Goal: Task Accomplishment & Management: Use online tool/utility

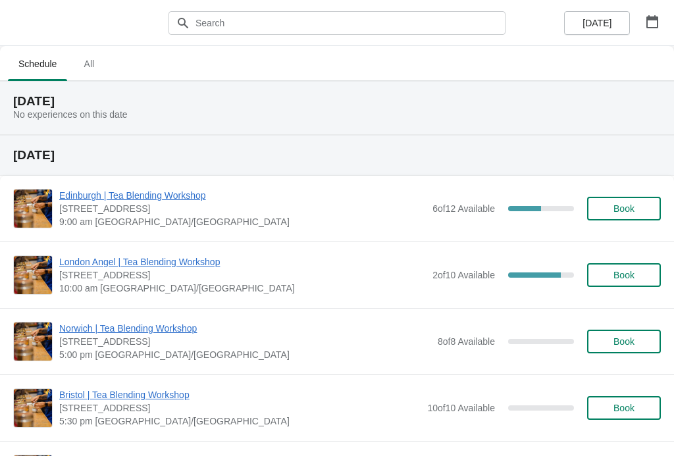
click at [594, 18] on span "[DATE]" at bounding box center [596, 23] width 29 height 11
click at [661, 16] on button "button" at bounding box center [652, 22] width 24 height 24
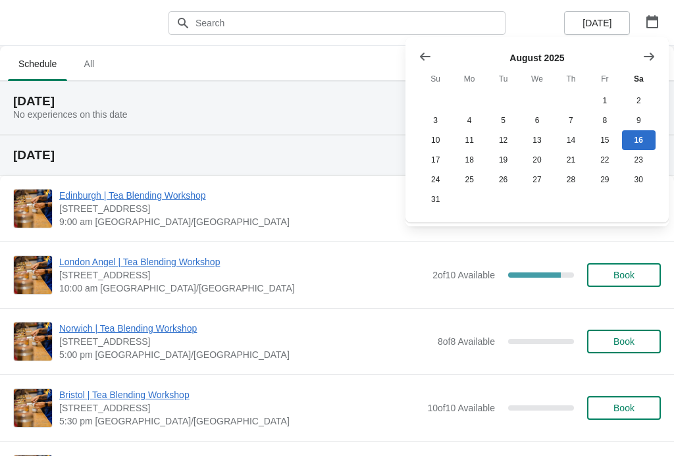
click at [656, 53] on button "Show next month, September 2025" at bounding box center [649, 57] width 24 height 24
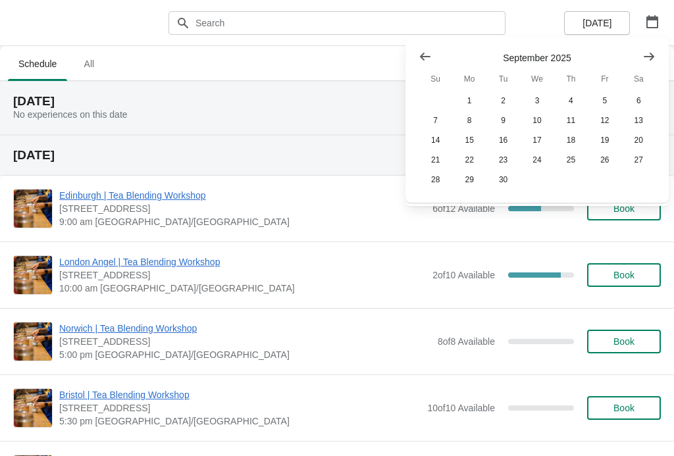
click at [575, 118] on button "11" at bounding box center [571, 121] width 34 height 20
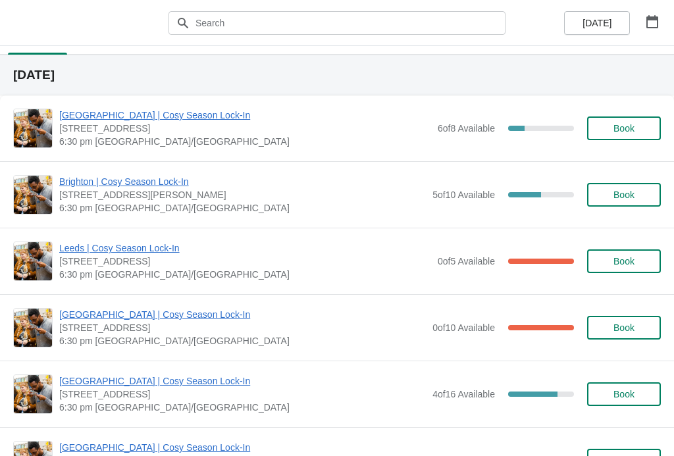
scroll to position [88, 0]
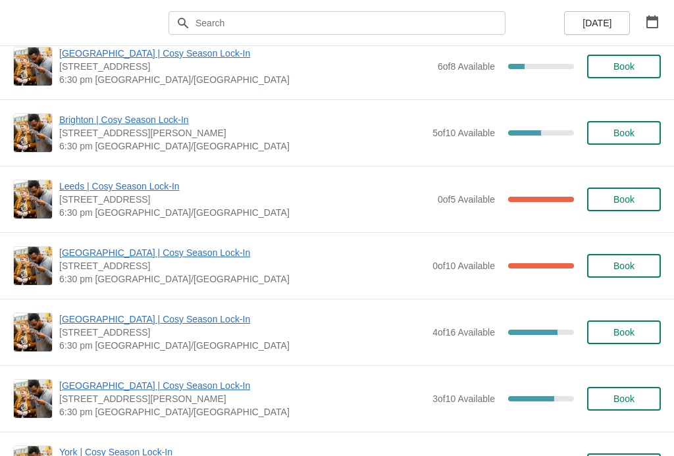
click at [157, 316] on span "[GEOGRAPHIC_DATA] | Cosy Season Lock-In" at bounding box center [242, 318] width 366 height 13
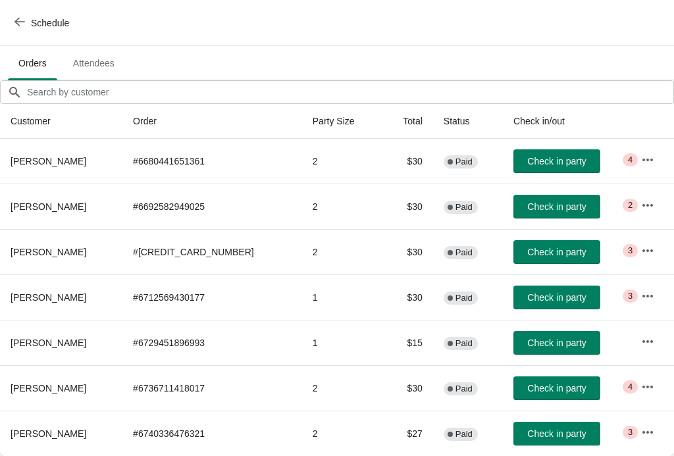
scroll to position [80, 0]
click at [652, 156] on button "button" at bounding box center [647, 160] width 24 height 24
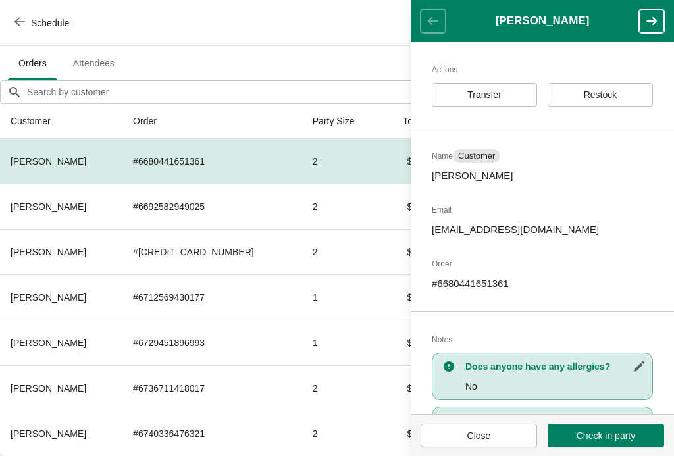
scroll to position [-1, 0]
click at [654, 14] on button "button" at bounding box center [651, 21] width 25 height 24
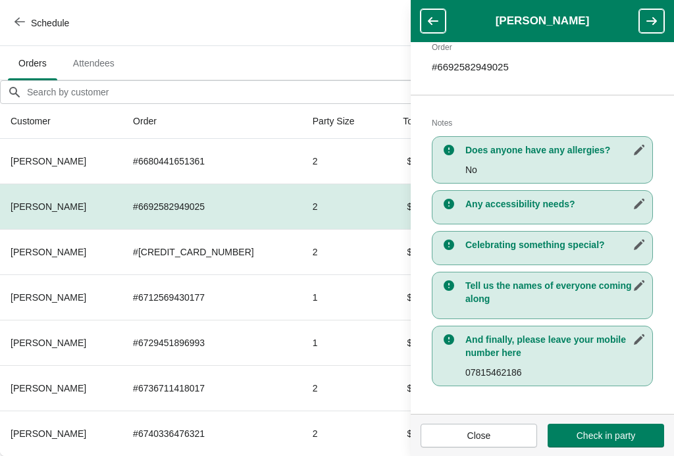
scroll to position [216, 0]
click at [654, 15] on icon "button" at bounding box center [651, 20] width 13 height 13
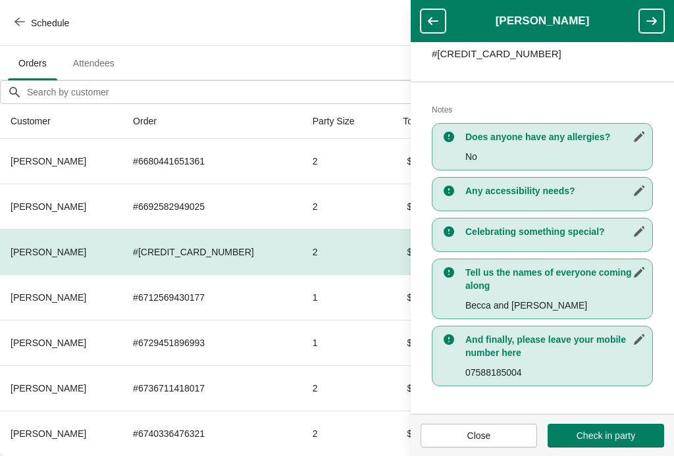
scroll to position [230, 0]
click at [654, 20] on icon "button" at bounding box center [651, 21] width 11 height 8
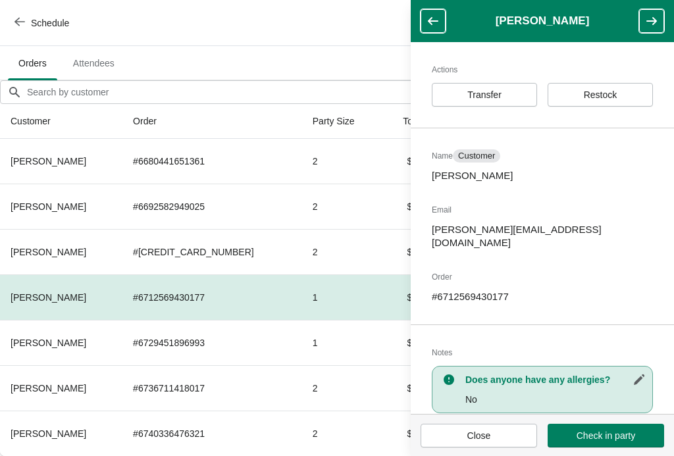
click at [653, 24] on icon "button" at bounding box center [651, 21] width 11 height 8
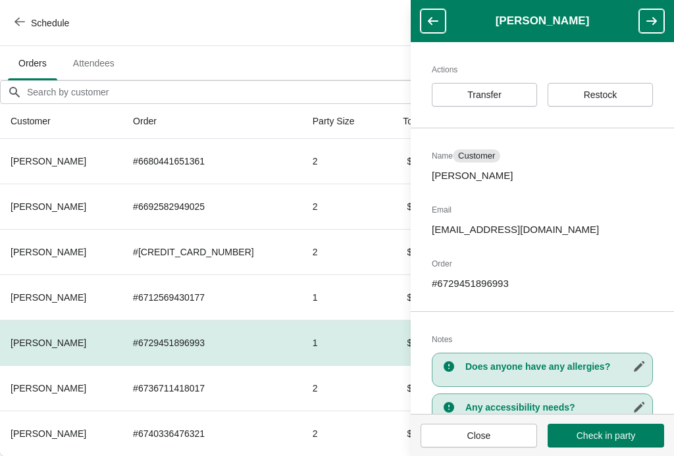
scroll to position [0, 0]
click at [658, 17] on button "button" at bounding box center [651, 21] width 25 height 24
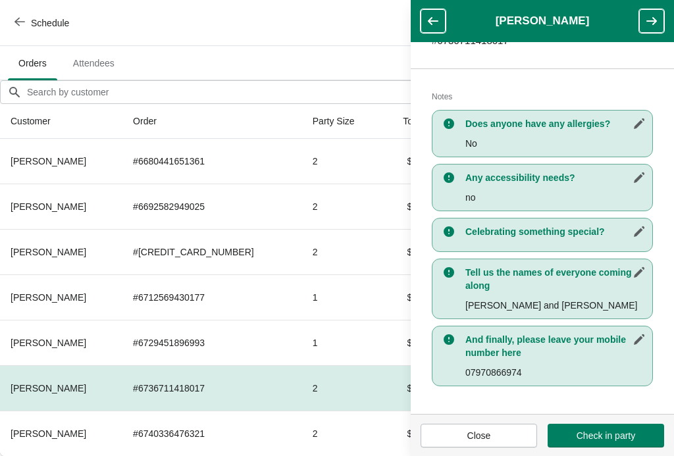
scroll to position [243, 0]
click at [651, 28] on button "button" at bounding box center [651, 21] width 25 height 24
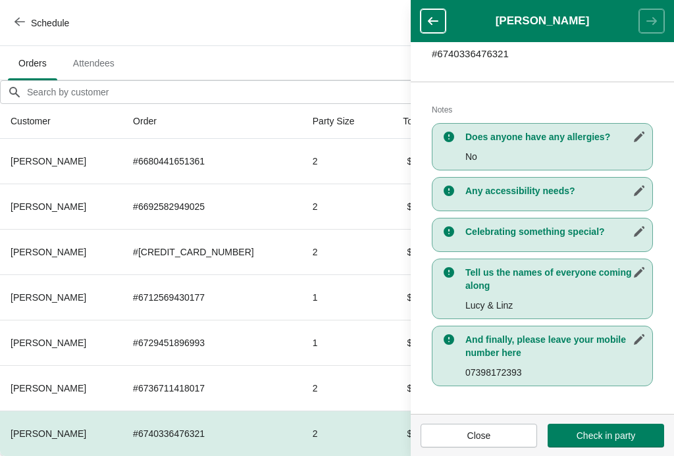
scroll to position [230, 0]
click at [436, 16] on icon "button" at bounding box center [432, 20] width 13 height 13
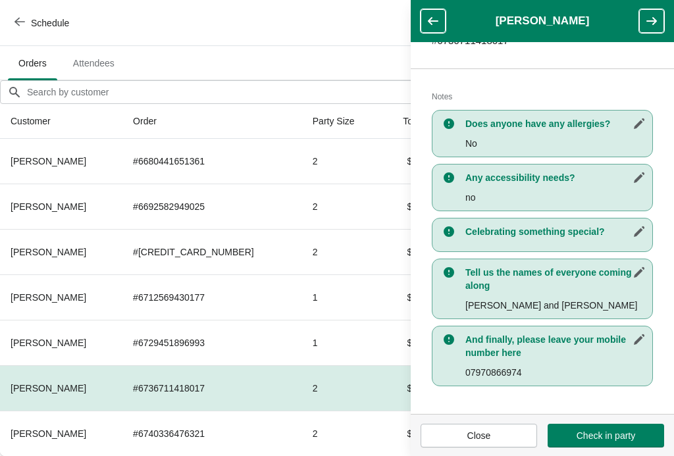
scroll to position [243, 0]
click at [439, 14] on button "button" at bounding box center [432, 21] width 25 height 24
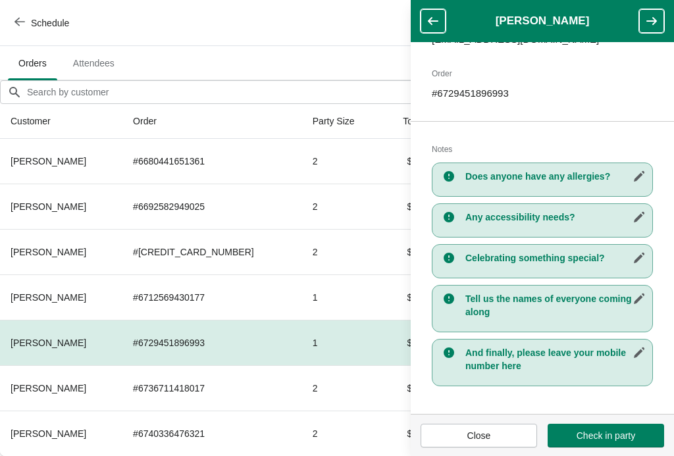
scroll to position [190, 0]
click at [438, 18] on icon "button" at bounding box center [432, 20] width 13 height 13
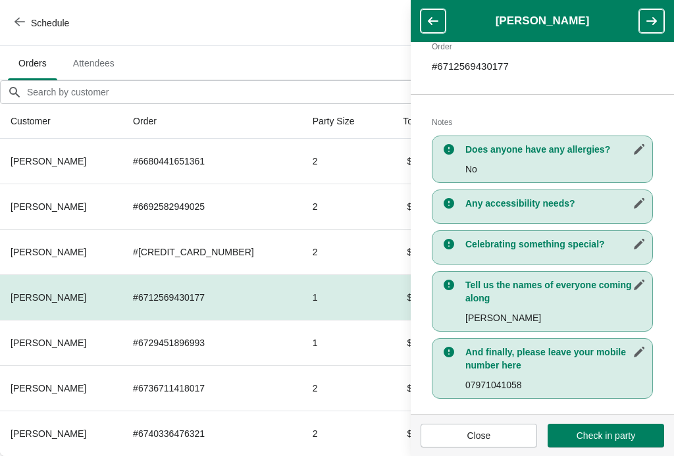
scroll to position [230, 0]
click at [438, 16] on icon "button" at bounding box center [432, 20] width 13 height 13
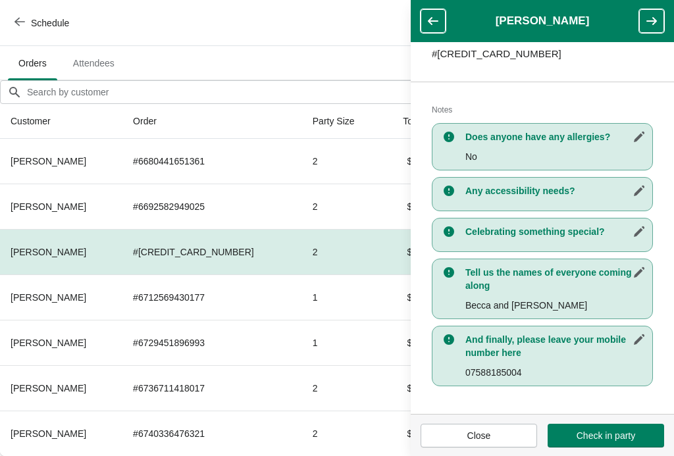
click at [435, 20] on icon "button" at bounding box center [432, 20] width 13 height 13
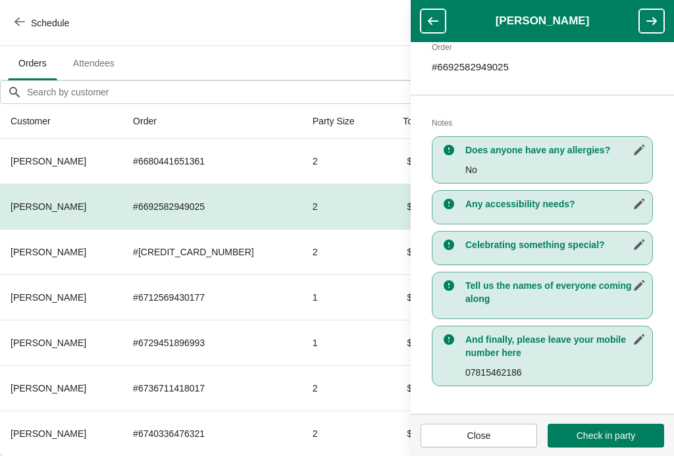
scroll to position [216, 0]
click at [437, 14] on icon "button" at bounding box center [432, 20] width 13 height 13
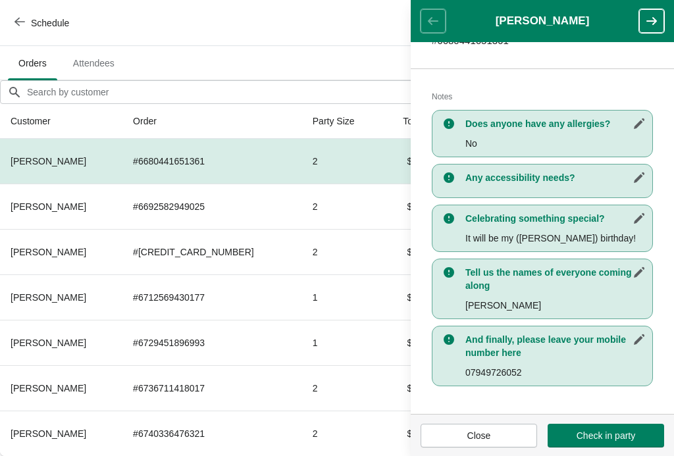
scroll to position [243, 0]
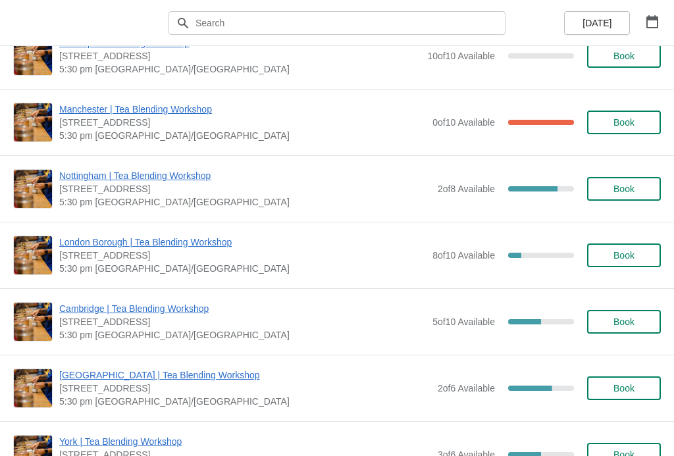
scroll to position [351, 0]
